Goal: Task Accomplishment & Management: Manage account settings

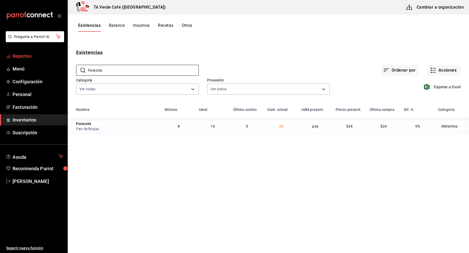
scroll to position [6044, 0]
click at [34, 54] on span "Reportes" at bounding box center [37, 56] width 51 height 7
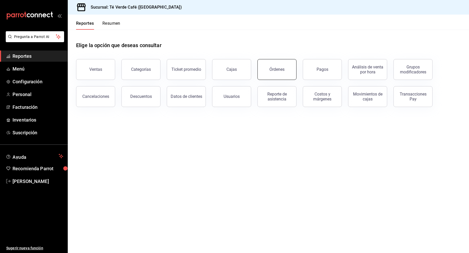
click at [283, 63] on button "Órdenes" at bounding box center [276, 69] width 39 height 21
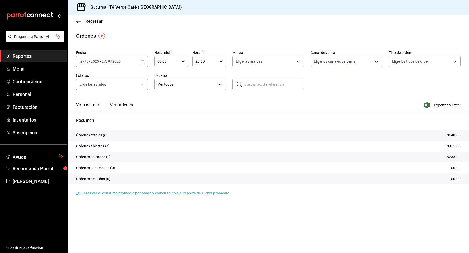
click at [128, 108] on button "Ver órdenes" at bounding box center [121, 106] width 23 height 9
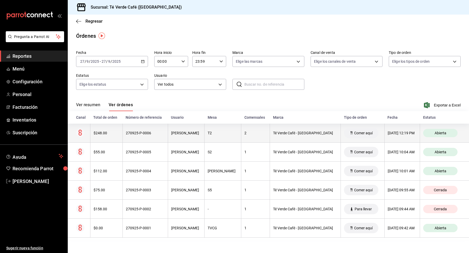
click at [101, 138] on th "$248.00" at bounding box center [106, 133] width 32 height 19
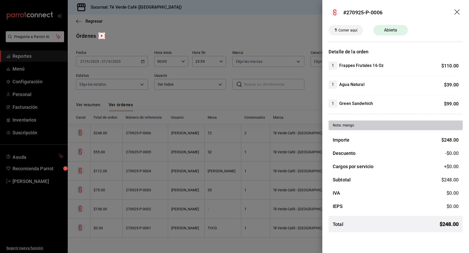
click at [457, 11] on icon "drag" at bounding box center [456, 11] width 5 height 5
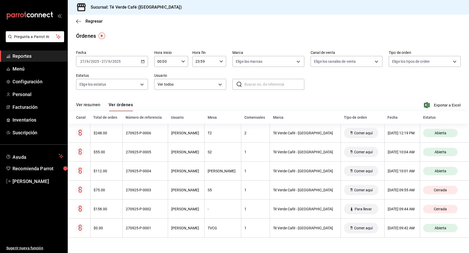
click at [27, 58] on span "Reportes" at bounding box center [37, 56] width 51 height 7
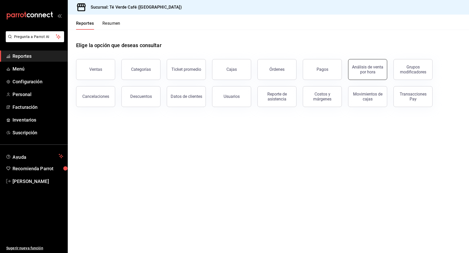
click at [372, 75] on button "Análisis de venta por hora" at bounding box center [367, 69] width 39 height 21
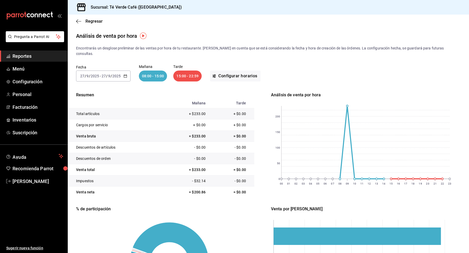
click at [126, 75] on \(Stroke\) "button" at bounding box center [125, 76] width 3 height 3
click at [93, 124] on span "Mes actual" at bounding box center [100, 126] width 40 height 5
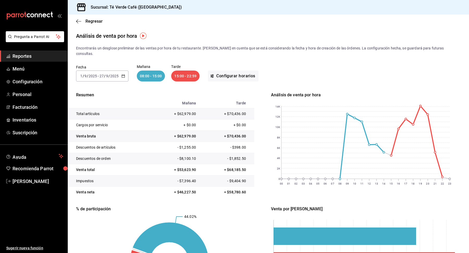
click at [154, 73] on div "08:00 - 15:00" at bounding box center [151, 76] width 28 height 11
click at [224, 71] on button "Configurar horarios" at bounding box center [233, 76] width 51 height 11
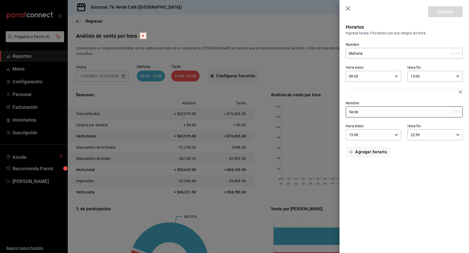
click at [398, 78] on div "08:00 Hora inicio" at bounding box center [373, 76] width 55 height 11
click at [363, 101] on span "09" at bounding box center [359, 102] width 19 height 4
type input "09:00"
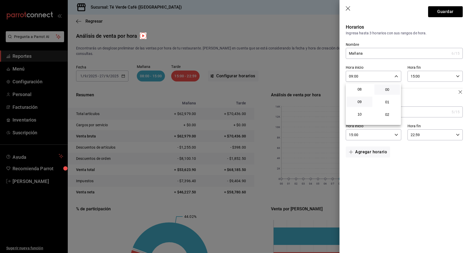
click at [455, 76] on div at bounding box center [234, 126] width 469 height 253
click at [455, 76] on div "15:00 Hora fin" at bounding box center [434, 76] width 55 height 11
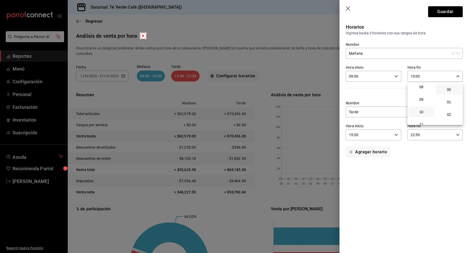
click at [423, 109] on button "10" at bounding box center [421, 112] width 26 height 10
type input "10:00"
click at [447, 12] on div at bounding box center [234, 126] width 469 height 253
click at [447, 12] on button "Guardar" at bounding box center [445, 11] width 35 height 11
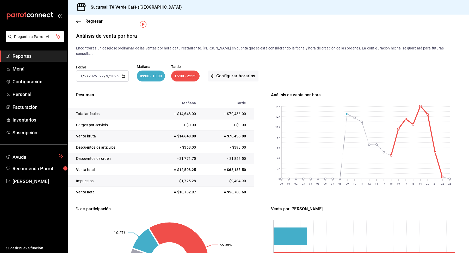
scroll to position [11, 0]
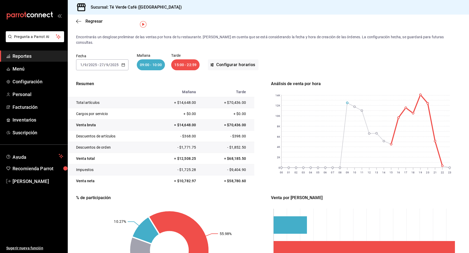
click at [123, 64] on \(Stroke\) "button" at bounding box center [123, 65] width 3 height 3
click at [102, 136] on span "Rango de fechas" at bounding box center [100, 138] width 40 height 5
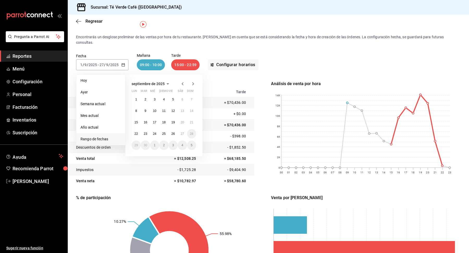
click at [180, 81] on icon "button" at bounding box center [182, 84] width 6 height 6
click at [183, 81] on icon "button" at bounding box center [182, 84] width 6 height 6
click at [164, 98] on abbr "1" at bounding box center [164, 100] width 2 height 4
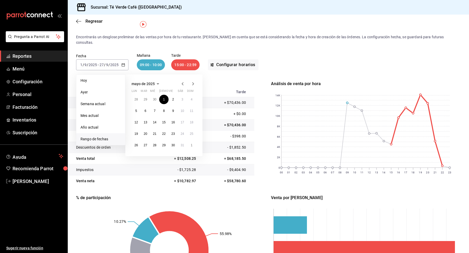
click at [193, 81] on icon "button" at bounding box center [193, 84] width 6 height 6
click at [185, 81] on icon "button" at bounding box center [182, 84] width 6 height 6
click at [180, 141] on button "31" at bounding box center [182, 145] width 9 height 9
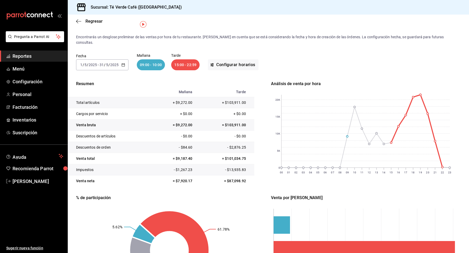
click at [123, 63] on icon "button" at bounding box center [123, 65] width 4 height 4
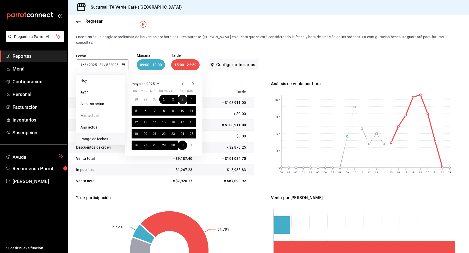
click at [183, 95] on button "3" at bounding box center [182, 99] width 9 height 9
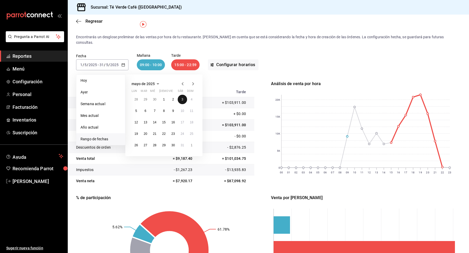
click at [183, 95] on button "3" at bounding box center [182, 99] width 9 height 9
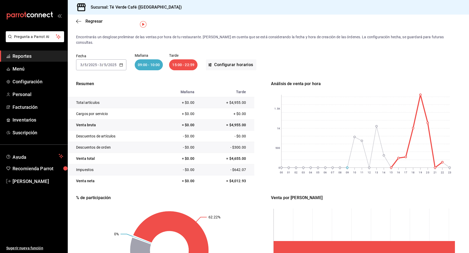
click at [121, 63] on icon "button" at bounding box center [121, 65] width 4 height 4
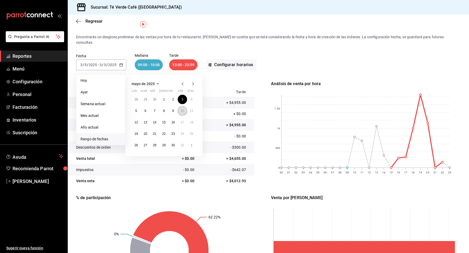
click at [183, 109] on abbr "10" at bounding box center [181, 111] width 3 height 4
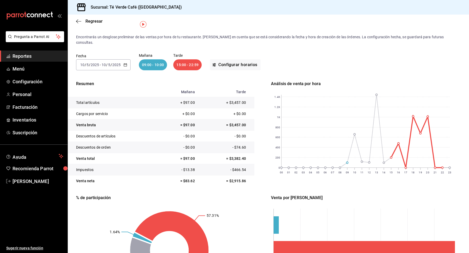
click at [125, 63] on icon "button" at bounding box center [125, 65] width 4 height 4
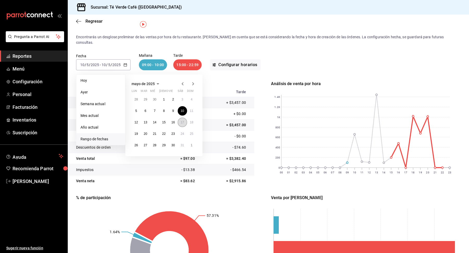
click at [180, 121] on abbr "17" at bounding box center [181, 123] width 3 height 4
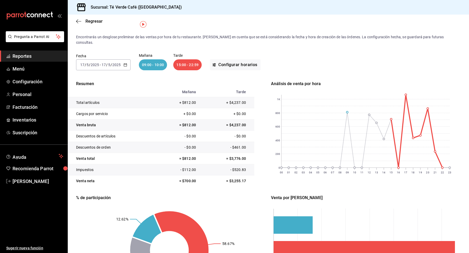
click at [126, 64] on \(Stroke\) "button" at bounding box center [125, 65] width 3 height 3
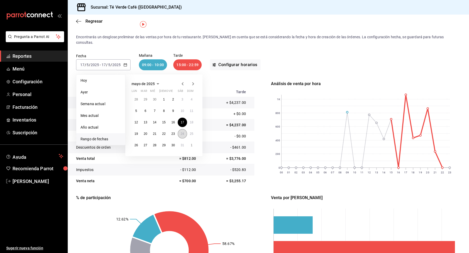
click at [185, 129] on button "24" at bounding box center [182, 133] width 9 height 9
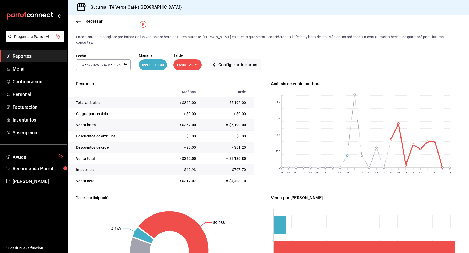
click at [124, 63] on icon "button" at bounding box center [125, 65] width 4 height 4
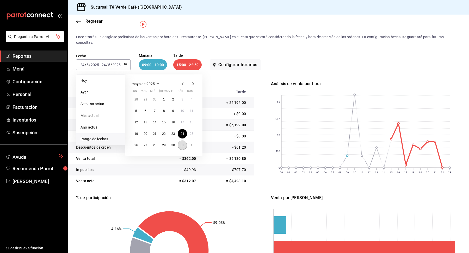
click at [181, 143] on abbr "31" at bounding box center [181, 145] width 3 height 4
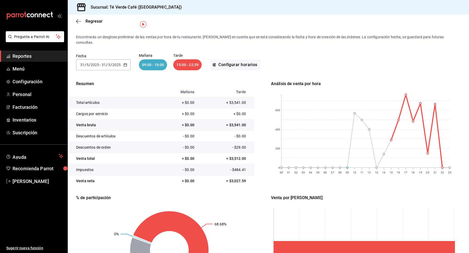
click at [123, 63] on icon "button" at bounding box center [125, 65] width 4 height 4
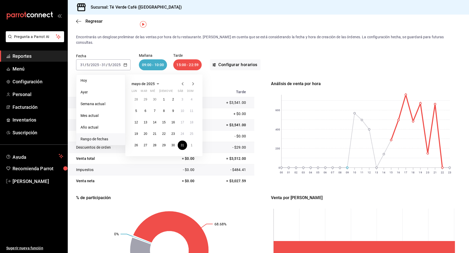
click at [194, 81] on icon "button" at bounding box center [193, 84] width 6 height 6
click at [184, 106] on button "7" at bounding box center [182, 110] width 9 height 9
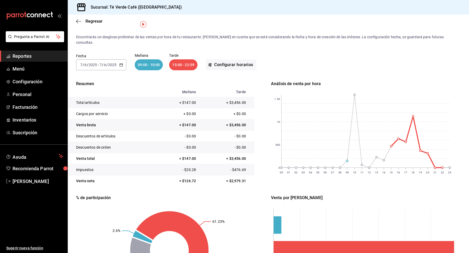
click at [121, 64] on \(Stroke\) "button" at bounding box center [121, 65] width 3 height 3
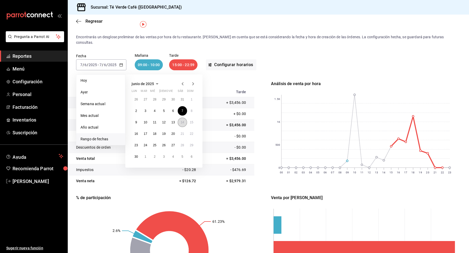
click at [184, 118] on button "14" at bounding box center [182, 122] width 9 height 9
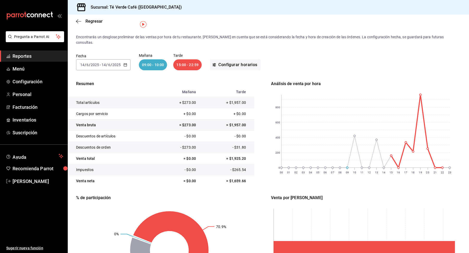
click at [122, 60] on div "[DATE] [DATE] - [DATE] [DATE]" at bounding box center [103, 64] width 54 height 11
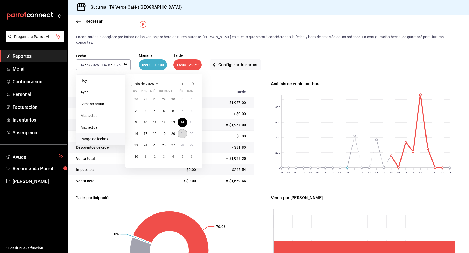
click at [182, 132] on abbr "21" at bounding box center [181, 134] width 3 height 4
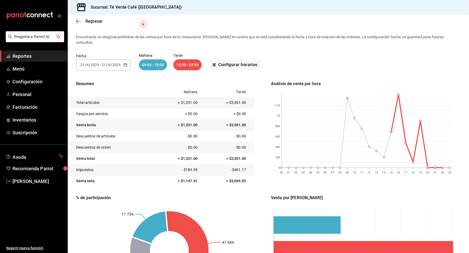
click at [125, 63] on icon "button" at bounding box center [125, 65] width 4 height 4
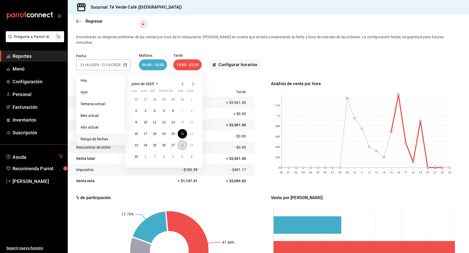
click at [183, 143] on abbr "28" at bounding box center [181, 145] width 3 height 4
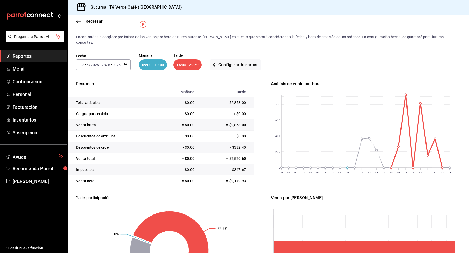
click at [124, 63] on icon "button" at bounding box center [125, 65] width 4 height 4
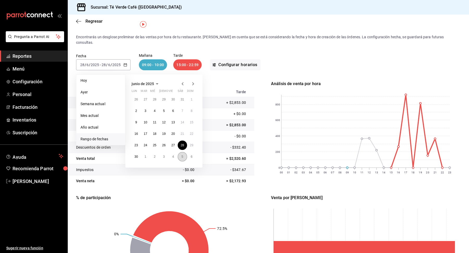
click at [183, 155] on abbr "5" at bounding box center [182, 157] width 2 height 4
click at [183, 150] on div "[DATE] lun mar mié jue vie sáb dom 30 1 2 3 4 5 6 7 8 9 10 11 12 13 14 15 16 17…" at bounding box center [163, 115] width 77 height 82
click at [183, 96] on button "5" at bounding box center [182, 99] width 9 height 9
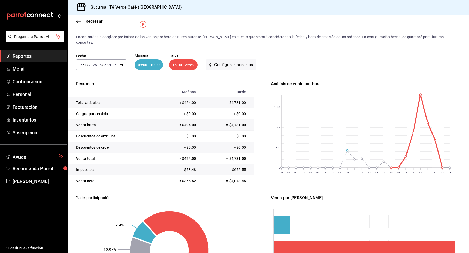
click at [121, 64] on \(Stroke\) "button" at bounding box center [121, 65] width 3 height 3
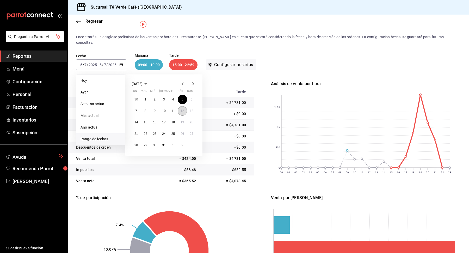
click at [183, 109] on abbr "12" at bounding box center [181, 111] width 3 height 4
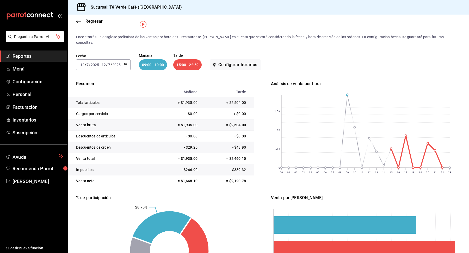
click at [124, 63] on icon "button" at bounding box center [125, 65] width 4 height 4
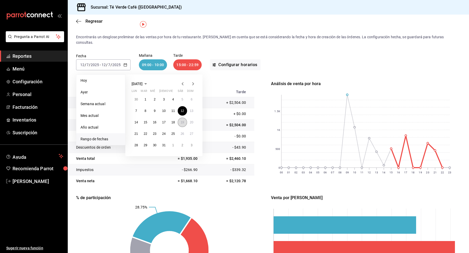
click at [184, 118] on button "19" at bounding box center [182, 122] width 9 height 9
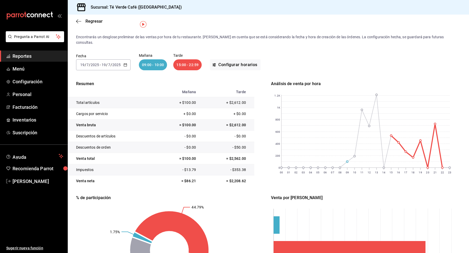
click at [125, 63] on icon "button" at bounding box center [125, 65] width 4 height 4
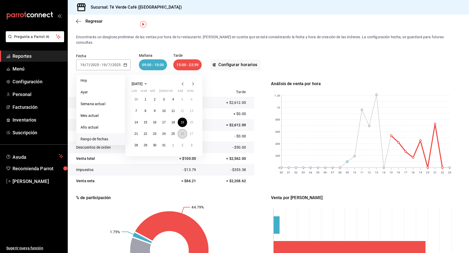
click at [184, 129] on button "26" at bounding box center [182, 133] width 9 height 9
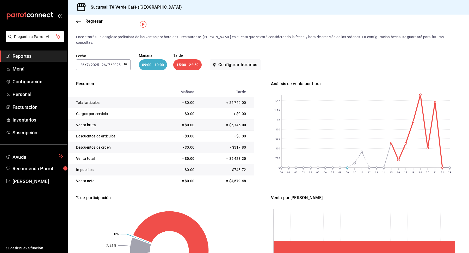
click at [124, 63] on icon "button" at bounding box center [125, 65] width 4 height 4
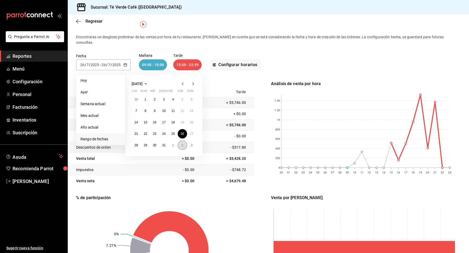
click at [182, 143] on abbr "2" at bounding box center [182, 145] width 2 height 4
click at [182, 143] on abbr "30" at bounding box center [181, 145] width 3 height 4
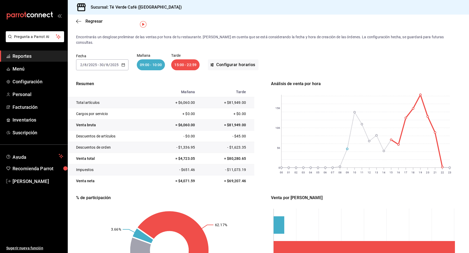
click at [123, 63] on icon "button" at bounding box center [123, 65] width 4 height 4
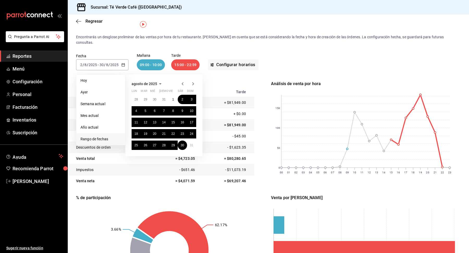
click at [194, 81] on icon "button" at bounding box center [193, 84] width 6 height 6
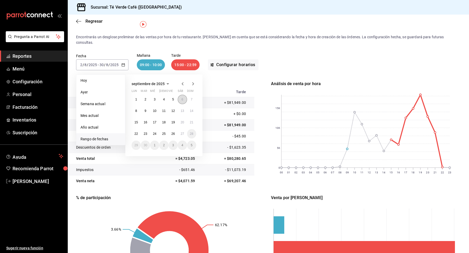
click at [183, 96] on button "6" at bounding box center [182, 99] width 9 height 9
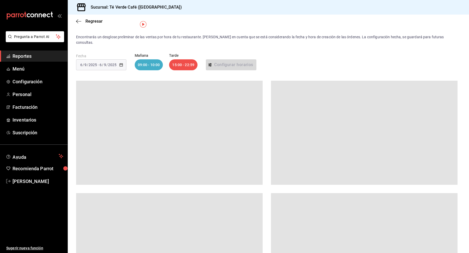
click at [325, 62] on div "Fecha [DATE] [DATE] - [DATE] [DATE] [DATE] 09:00 - 10:00 Tarde 15:00 - 22:59 Co…" at bounding box center [268, 61] width 384 height 33
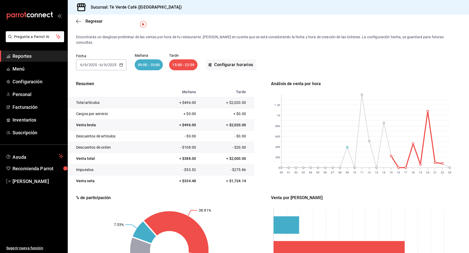
click at [121, 63] on icon "button" at bounding box center [121, 65] width 4 height 4
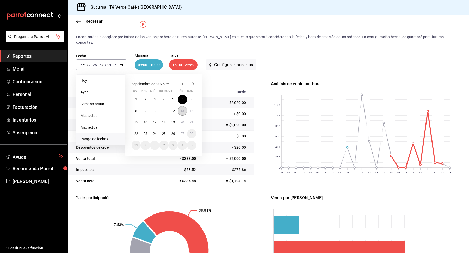
click at [182, 109] on abbr "13" at bounding box center [181, 111] width 3 height 4
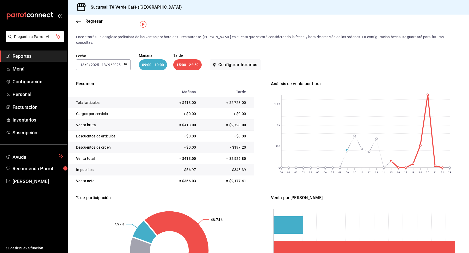
click at [125, 63] on icon "button" at bounding box center [125, 65] width 4 height 4
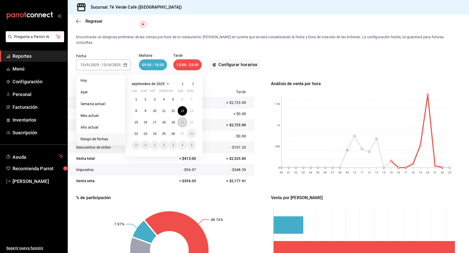
click at [183, 119] on button "20" at bounding box center [182, 122] width 9 height 9
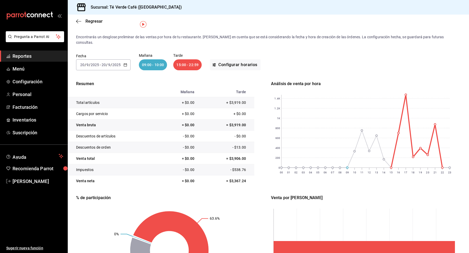
click at [125, 63] on icon "button" at bounding box center [125, 65] width 4 height 4
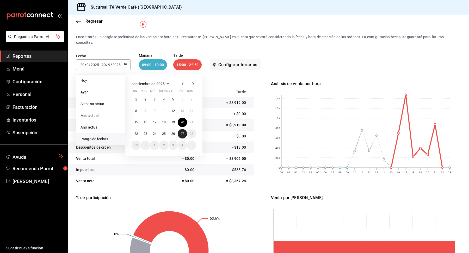
click at [184, 132] on abbr "27" at bounding box center [181, 134] width 3 height 4
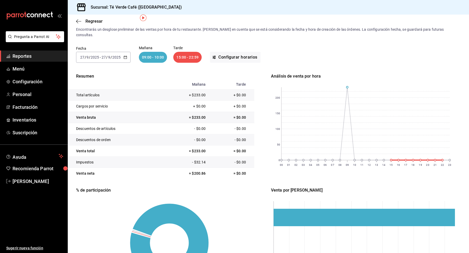
scroll to position [17, 0]
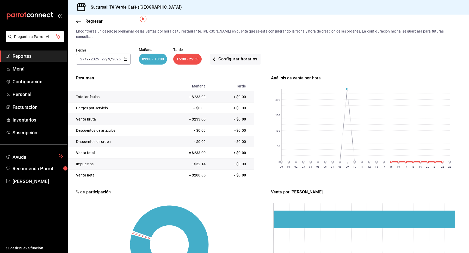
click at [124, 57] on icon "button" at bounding box center [125, 59] width 4 height 4
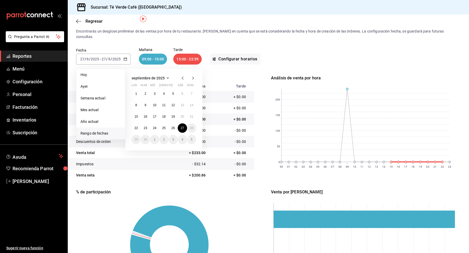
click at [262, 75] on div "Resumen [DATE] Tarde Total artículos + $233.00 + $0.00 Cargos por servicio + $0…" at bounding box center [268, 184] width 384 height 219
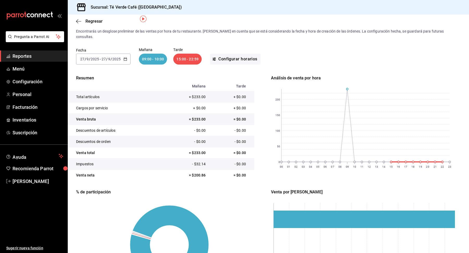
type textarea "2025"
click at [119, 57] on input "2025" at bounding box center [116, 59] width 9 height 4
click at [124, 57] on icon "button" at bounding box center [125, 59] width 4 height 4
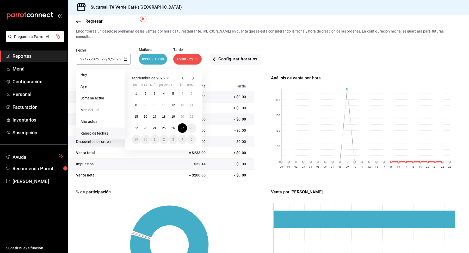
click at [184, 75] on icon "button" at bounding box center [182, 78] width 6 height 6
click at [183, 75] on icon "button" at bounding box center [182, 78] width 6 height 6
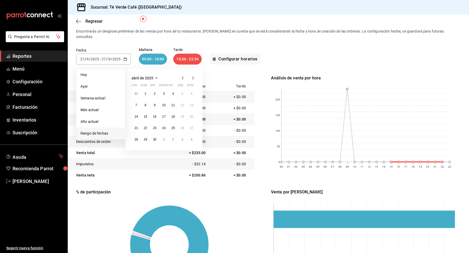
click at [192, 77] on icon "button" at bounding box center [193, 78] width 2 height 3
click at [164, 92] on abbr "1" at bounding box center [164, 94] width 2 height 4
click at [191, 75] on icon "button" at bounding box center [193, 78] width 6 height 6
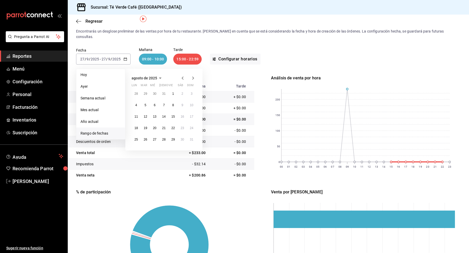
click at [191, 75] on icon "button" at bounding box center [193, 78] width 6 height 6
click at [180, 125] on button "27" at bounding box center [182, 127] width 9 height 9
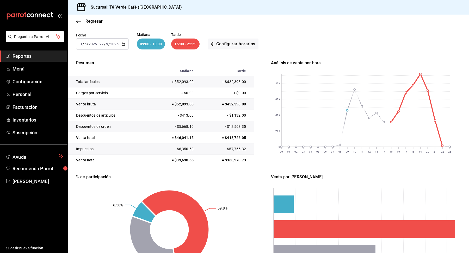
scroll to position [46, 0]
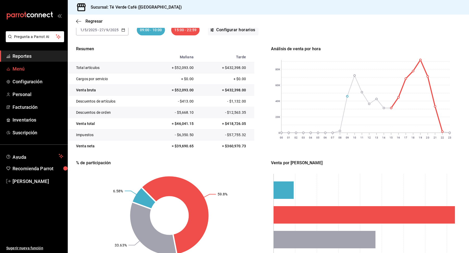
click at [22, 71] on span "Menú" at bounding box center [37, 68] width 51 height 7
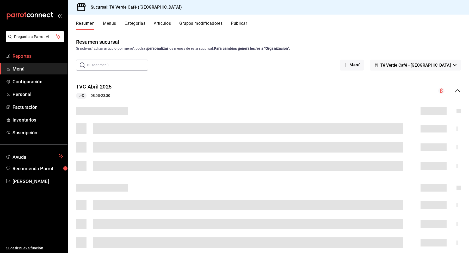
click at [27, 56] on span "Reportes" at bounding box center [37, 56] width 51 height 7
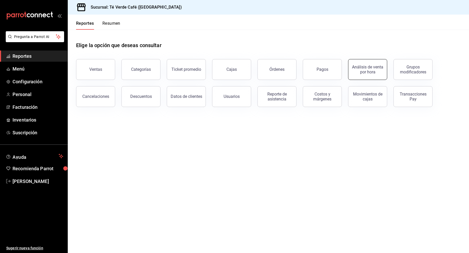
click at [368, 77] on button "Análisis de venta por hora" at bounding box center [367, 69] width 39 height 21
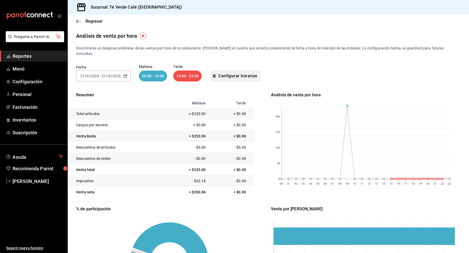
click at [224, 71] on button "Configurar horarios" at bounding box center [235, 76] width 51 height 11
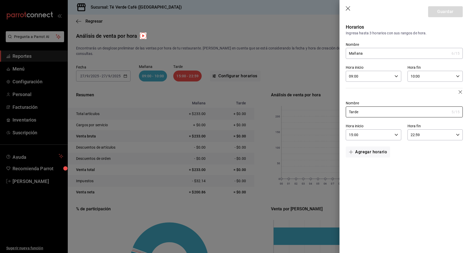
click at [396, 136] on icon "button" at bounding box center [396, 135] width 4 height 4
click at [362, 156] on button "21" at bounding box center [360, 152] width 26 height 10
type input "21:00"
click at [440, 168] on div at bounding box center [234, 126] width 469 height 253
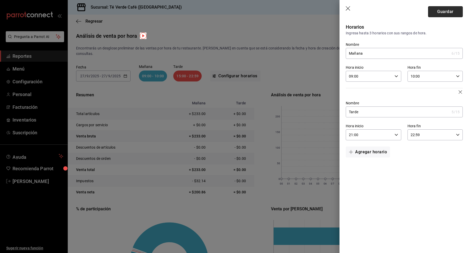
click at [443, 10] on button "Guardar" at bounding box center [445, 11] width 35 height 11
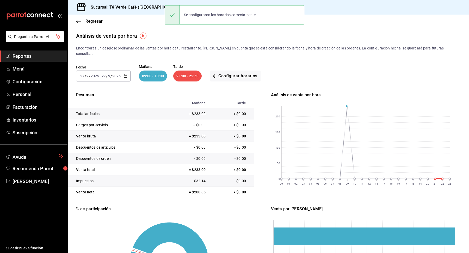
click at [125, 74] on icon "button" at bounding box center [125, 76] width 4 height 4
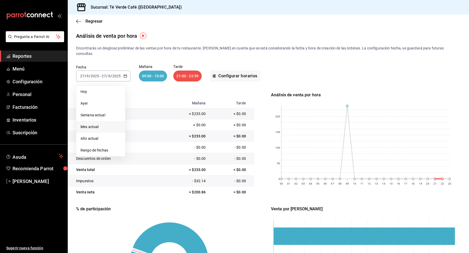
click at [101, 124] on span "Mes actual" at bounding box center [100, 126] width 40 height 5
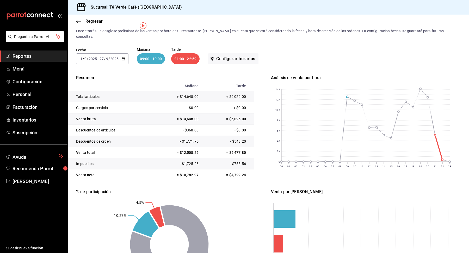
scroll to position [2, 0]
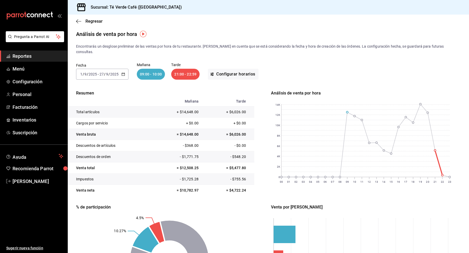
click at [125, 69] on div "[DATE] [DATE] - [DATE] [DATE]" at bounding box center [102, 74] width 52 height 11
click at [106, 143] on li "Rango de fechas" at bounding box center [100, 149] width 49 height 12
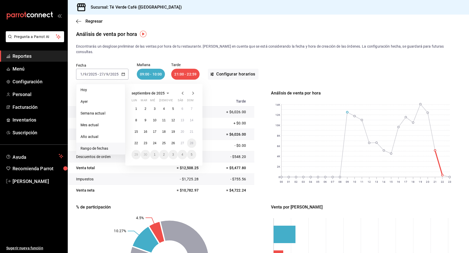
click at [181, 92] on icon "button" at bounding box center [182, 93] width 2 height 3
click at [172, 104] on button "1" at bounding box center [172, 108] width 9 height 9
click at [194, 90] on icon "button" at bounding box center [193, 93] width 6 height 6
click at [183, 141] on abbr "27" at bounding box center [181, 143] width 3 height 4
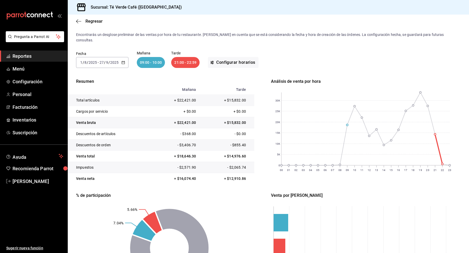
scroll to position [12, 0]
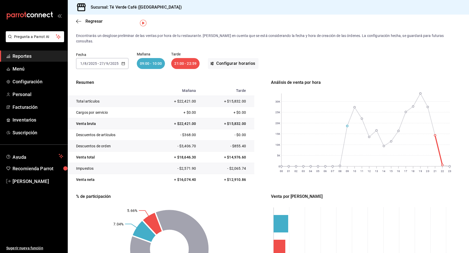
click at [122, 62] on icon "button" at bounding box center [123, 64] width 4 height 4
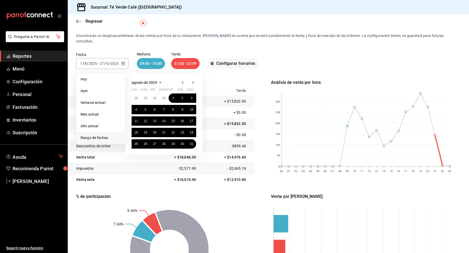
click at [183, 79] on icon "button" at bounding box center [182, 82] width 6 height 6
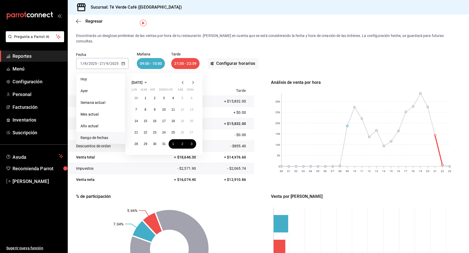
click at [183, 79] on icon "button" at bounding box center [182, 82] width 6 height 6
click at [166, 93] on button "1" at bounding box center [163, 97] width 9 height 9
click at [193, 81] on icon "button" at bounding box center [193, 82] width 2 height 3
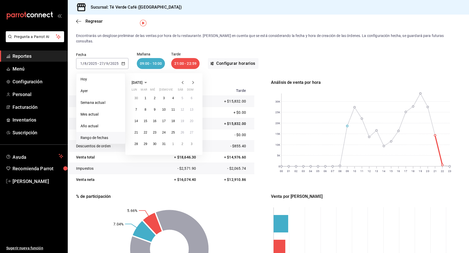
click at [193, 81] on icon "button" at bounding box center [193, 82] width 2 height 3
click at [183, 130] on button "27" at bounding box center [182, 132] width 9 height 9
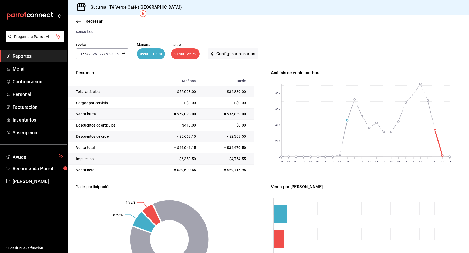
scroll to position [16, 0]
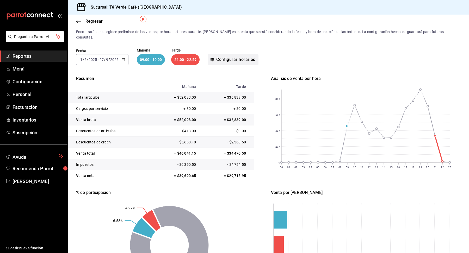
click at [227, 54] on button "Configurar horarios" at bounding box center [233, 59] width 51 height 11
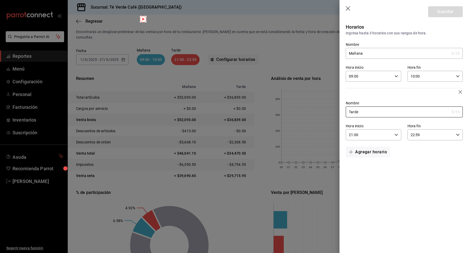
click at [395, 134] on icon "button" at bounding box center [396, 135] width 4 height 4
click at [360, 161] on span "13" at bounding box center [359, 161] width 19 height 4
type input "13:00"
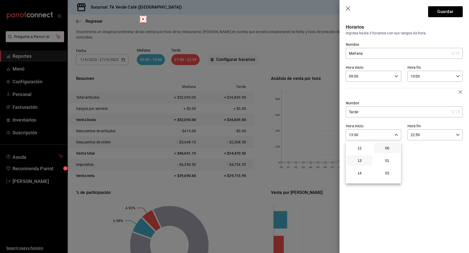
click at [456, 136] on div at bounding box center [234, 126] width 469 height 253
click at [457, 134] on icon "button" at bounding box center [458, 135] width 4 height 4
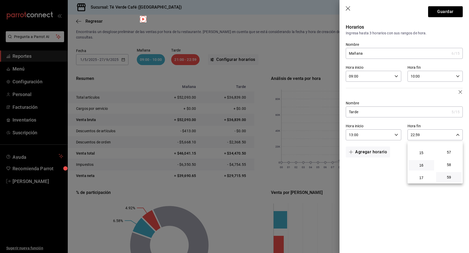
scroll to position [184, 0]
click at [421, 165] on span "16" at bounding box center [420, 164] width 19 height 4
type input "16:59"
click at [444, 16] on div at bounding box center [234, 126] width 469 height 253
click at [447, 15] on button "Guardar" at bounding box center [445, 11] width 35 height 11
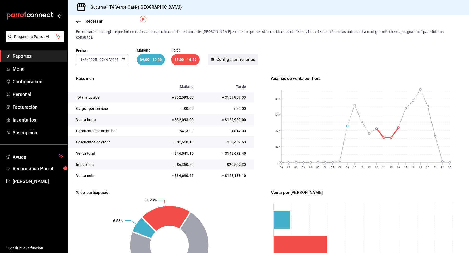
click at [226, 54] on button "Configurar horarios" at bounding box center [233, 59] width 51 height 11
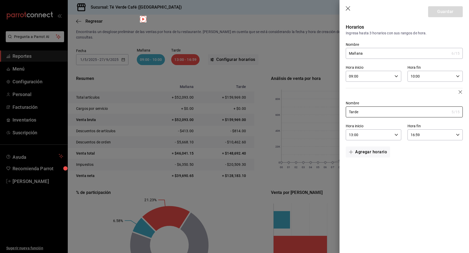
click at [396, 73] on div "09:00 Hora inicio" at bounding box center [373, 76] width 55 height 11
click at [358, 104] on button "10" at bounding box center [360, 102] width 26 height 10
type input "10:00"
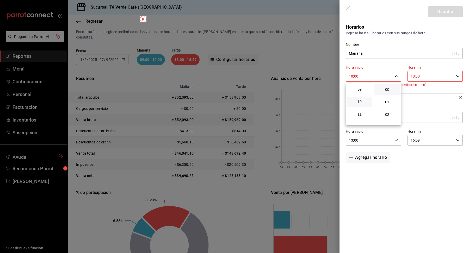
click at [456, 76] on div at bounding box center [234, 126] width 469 height 253
click at [456, 76] on \(Stroke\) "button" at bounding box center [457, 76] width 3 height 2
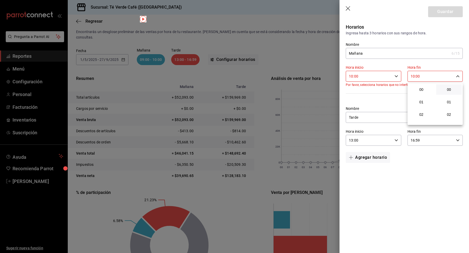
scroll to position [126, 0]
click at [423, 104] on span "11" at bounding box center [420, 101] width 19 height 4
type input "11:00"
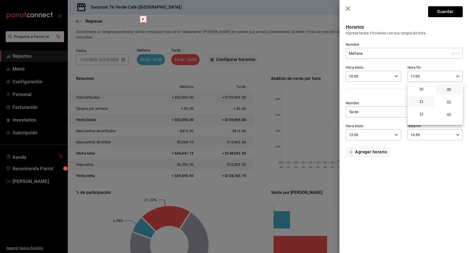
click at [448, 11] on div at bounding box center [234, 126] width 469 height 253
click at [451, 14] on button "Guardar" at bounding box center [445, 11] width 35 height 11
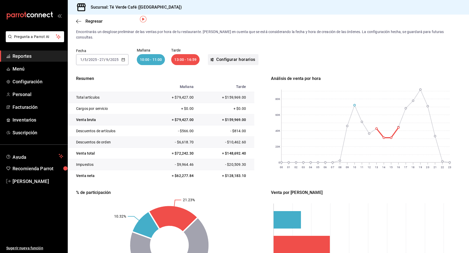
click at [220, 54] on button "Configurar horarios" at bounding box center [233, 59] width 51 height 11
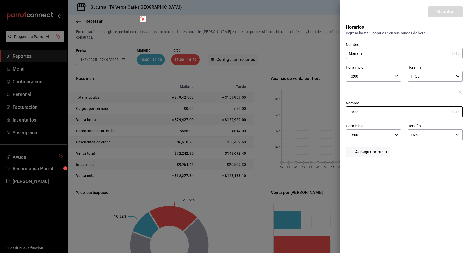
click at [394, 75] on icon "button" at bounding box center [396, 76] width 4 height 4
click at [360, 103] on span "11" at bounding box center [359, 101] width 19 height 4
type input "11:00"
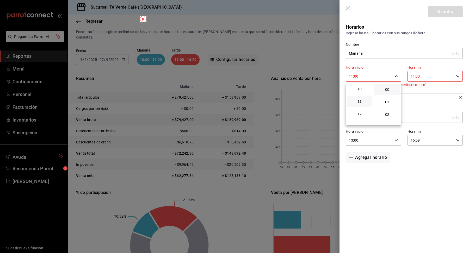
click at [458, 76] on div at bounding box center [234, 126] width 469 height 253
click at [458, 76] on icon "button" at bounding box center [458, 76] width 4 height 4
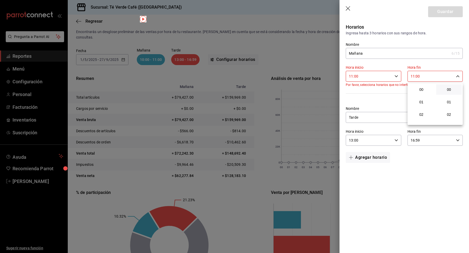
scroll to position [138, 0]
click at [418, 102] on span "12" at bounding box center [420, 101] width 19 height 4
type input "12:00"
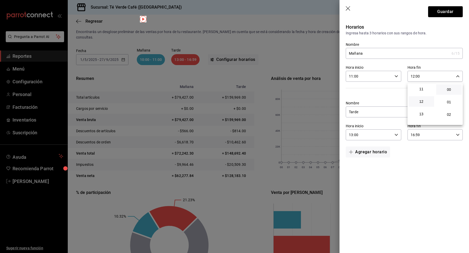
click at [445, 14] on div at bounding box center [234, 126] width 469 height 253
click at [449, 14] on button "Guardar" at bounding box center [445, 11] width 35 height 11
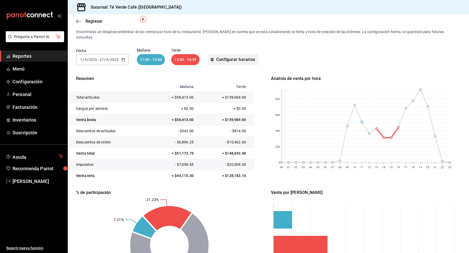
click at [245, 58] on button "Configurar horarios" at bounding box center [233, 59] width 51 height 11
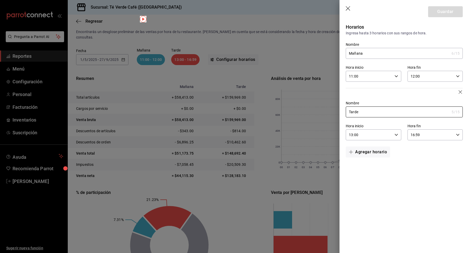
click at [396, 77] on icon "button" at bounding box center [396, 76] width 4 height 4
click at [362, 102] on span "12" at bounding box center [359, 101] width 19 height 4
type input "12:00"
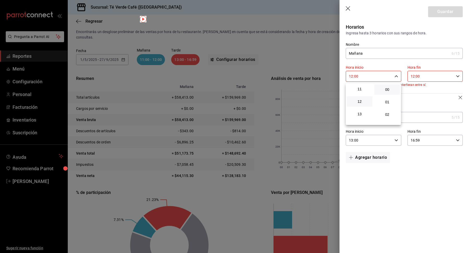
click at [456, 75] on div at bounding box center [234, 126] width 469 height 253
click at [457, 76] on icon "button" at bounding box center [458, 76] width 4 height 4
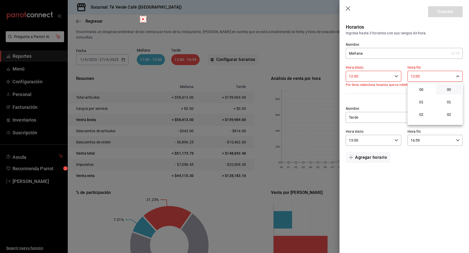
scroll to position [151, 0]
click at [420, 105] on button "13" at bounding box center [421, 101] width 26 height 10
type input "13:00"
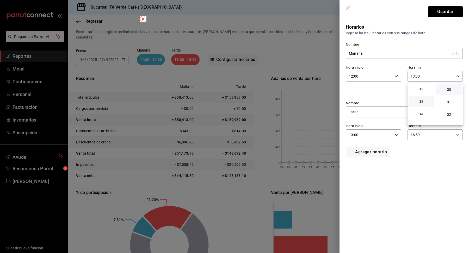
click at [442, 15] on div at bounding box center [234, 126] width 469 height 253
click at [447, 15] on button "Guardar" at bounding box center [445, 11] width 35 height 11
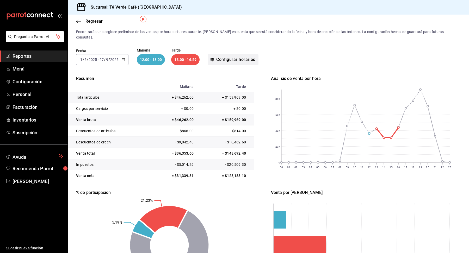
click at [239, 55] on button "Configurar horarios" at bounding box center [233, 59] width 51 height 11
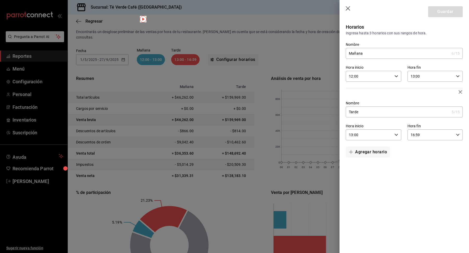
click at [397, 76] on icon "button" at bounding box center [396, 76] width 4 height 4
click at [362, 104] on span "13" at bounding box center [359, 101] width 19 height 4
type input "13:00"
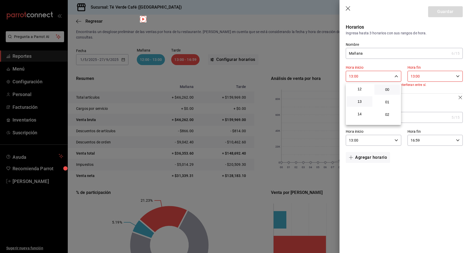
click at [458, 77] on div at bounding box center [234, 126] width 469 height 253
click at [457, 76] on icon "button" at bounding box center [458, 76] width 4 height 4
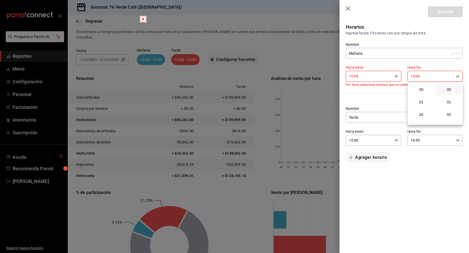
scroll to position [163, 0]
click at [426, 99] on button "14" at bounding box center [421, 101] width 26 height 10
type input "14:00"
click at [416, 171] on div at bounding box center [234, 126] width 469 height 253
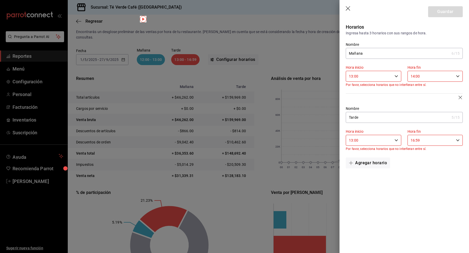
click at [397, 141] on icon "button" at bounding box center [396, 141] width 4 height 4
click at [359, 176] on span "15" at bounding box center [359, 178] width 19 height 4
type input "15:00"
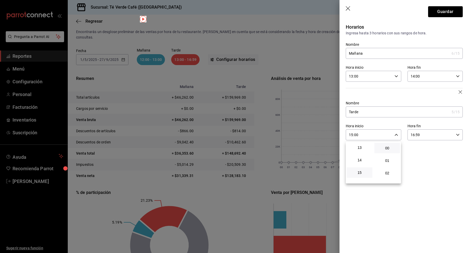
click at [443, 16] on div at bounding box center [234, 126] width 469 height 253
click at [446, 15] on button "Guardar" at bounding box center [445, 11] width 35 height 11
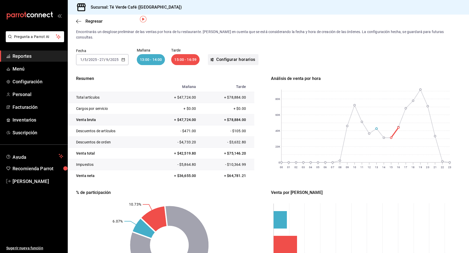
click at [253, 54] on button "Configurar horarios" at bounding box center [233, 59] width 51 height 11
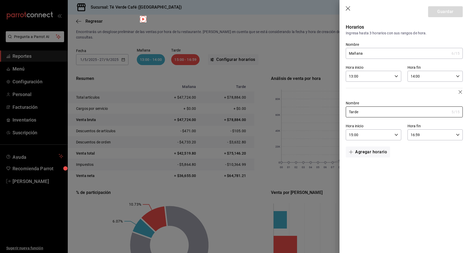
click at [394, 75] on icon "button" at bounding box center [396, 76] width 4 height 4
click at [359, 99] on span "09" at bounding box center [359, 98] width 19 height 4
type input "09:00"
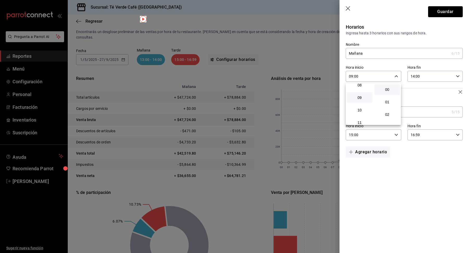
click at [455, 76] on div at bounding box center [234, 126] width 469 height 253
click at [459, 76] on icon "button" at bounding box center [458, 76] width 4 height 4
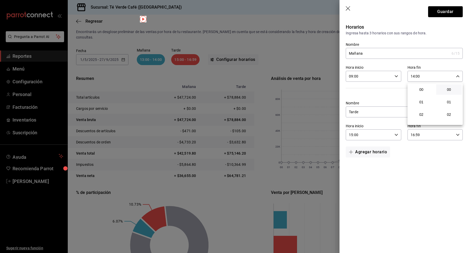
scroll to position [176, 0]
click at [425, 103] on span "15" at bounding box center [420, 101] width 19 height 4
click at [422, 92] on button "14" at bounding box center [421, 89] width 26 height 10
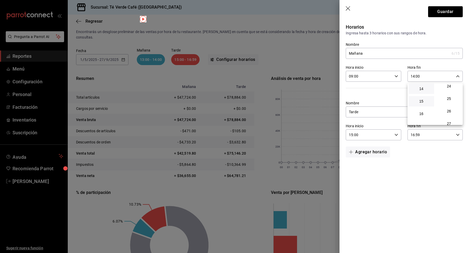
click at [424, 105] on button "15" at bounding box center [421, 101] width 26 height 10
click at [450, 100] on span "30" at bounding box center [448, 99] width 19 height 4
type input "15:30"
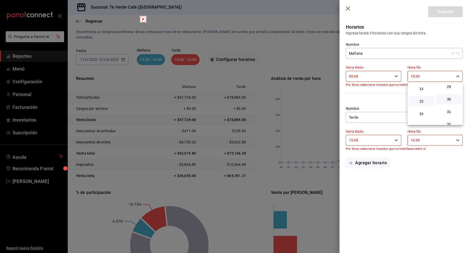
click at [398, 139] on div at bounding box center [234, 126] width 469 height 253
click at [394, 140] on icon "button" at bounding box center [396, 141] width 4 height 4
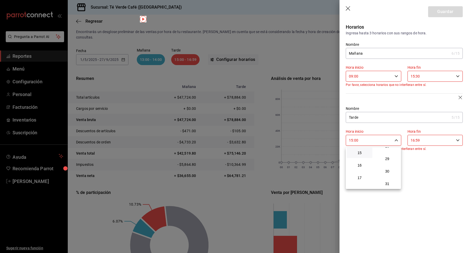
scroll to position [369, 0]
click at [387, 170] on button "31" at bounding box center [387, 172] width 26 height 10
type input "15:31"
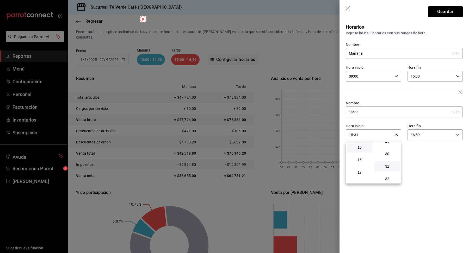
click at [456, 136] on div at bounding box center [234, 126] width 469 height 253
click at [459, 135] on icon "button" at bounding box center [458, 135] width 4 height 4
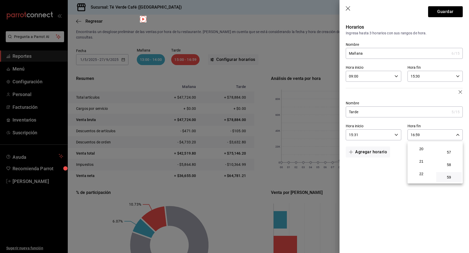
scroll to position [260, 0]
click at [420, 167] on button "22" at bounding box center [421, 165] width 26 height 10
type input "22:59"
click at [452, 15] on div at bounding box center [234, 126] width 469 height 253
click at [456, 15] on button "Guardar" at bounding box center [445, 11] width 35 height 11
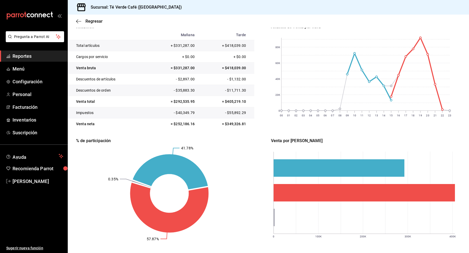
scroll to position [0, 0]
